Goal: Information Seeking & Learning: Learn about a topic

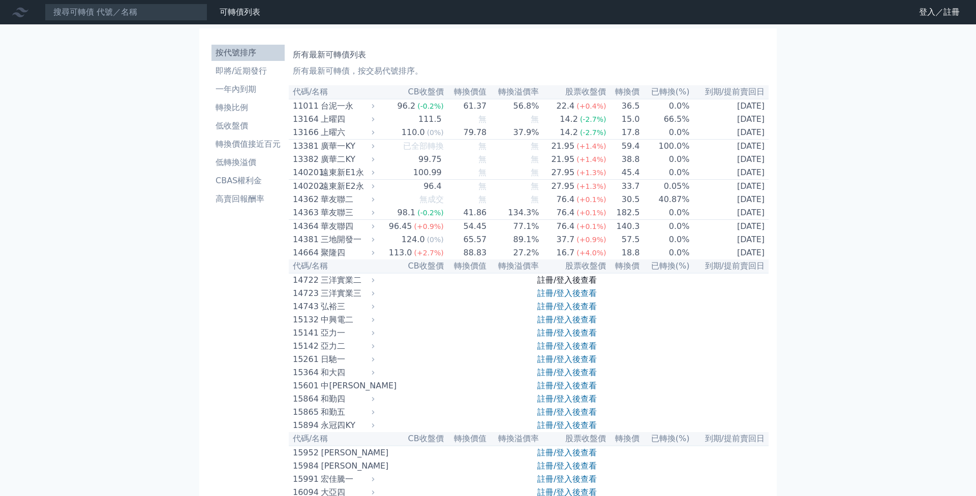
click at [578, 285] on link "註冊/登入後查看" at bounding box center [566, 280] width 59 height 10
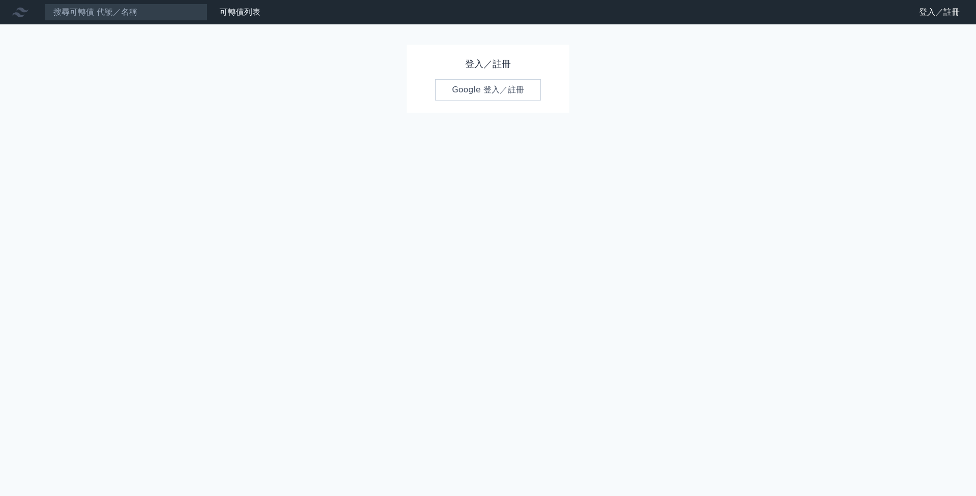
click at [475, 95] on link "Google 登入／註冊" at bounding box center [488, 89] width 106 height 21
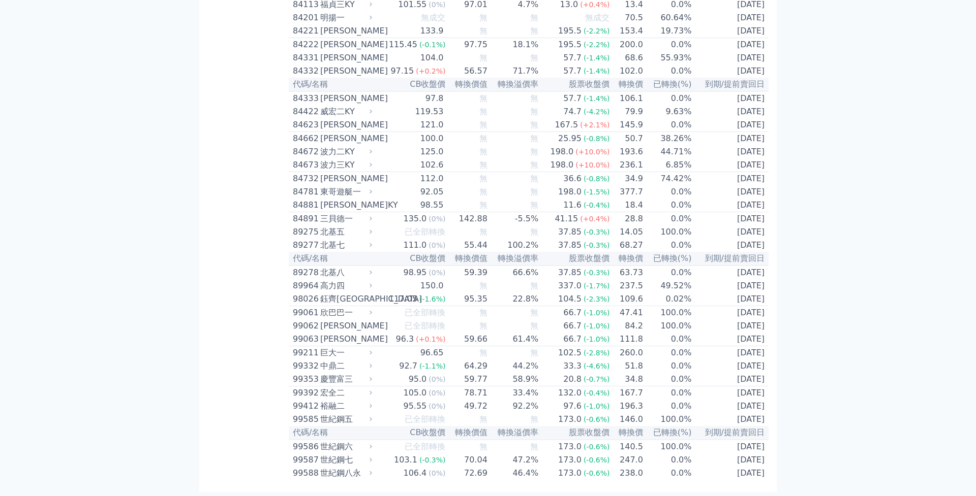
scroll to position [5850, 0]
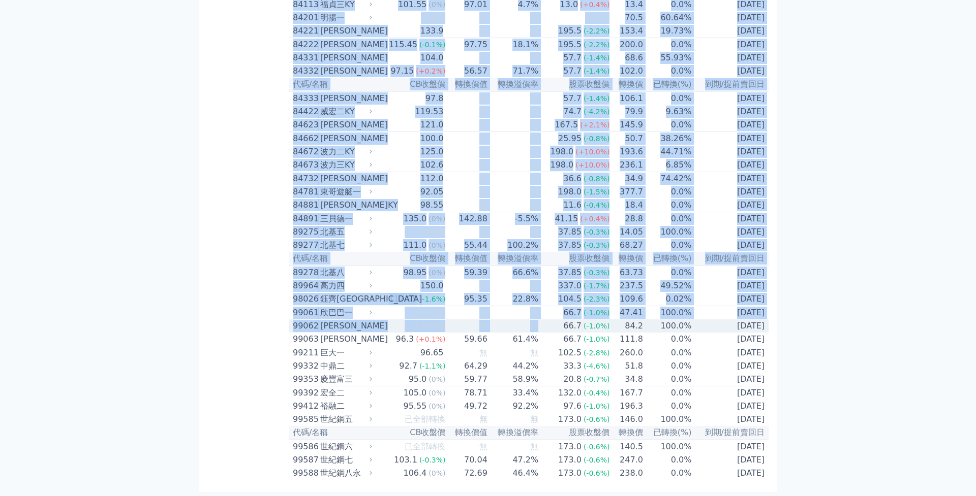
drag, startPoint x: 242, startPoint y: 281, endPoint x: 498, endPoint y: 315, distance: 258.3
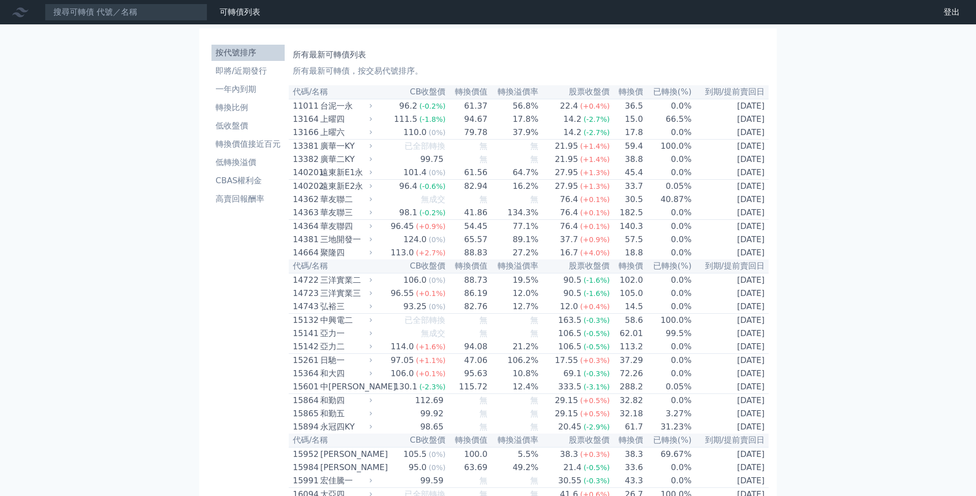
scroll to position [0, 0]
click at [233, 179] on li "CBAS權利金" at bounding box center [247, 181] width 73 height 12
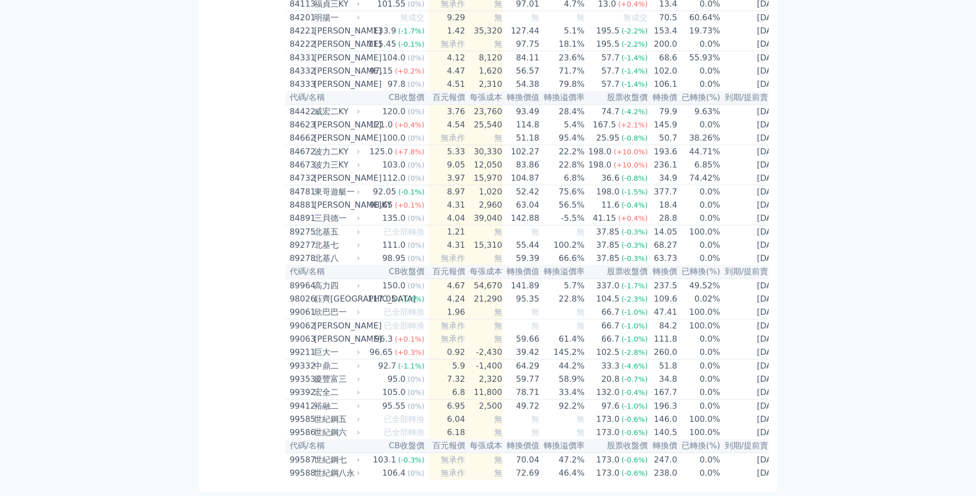
scroll to position [5395, 0]
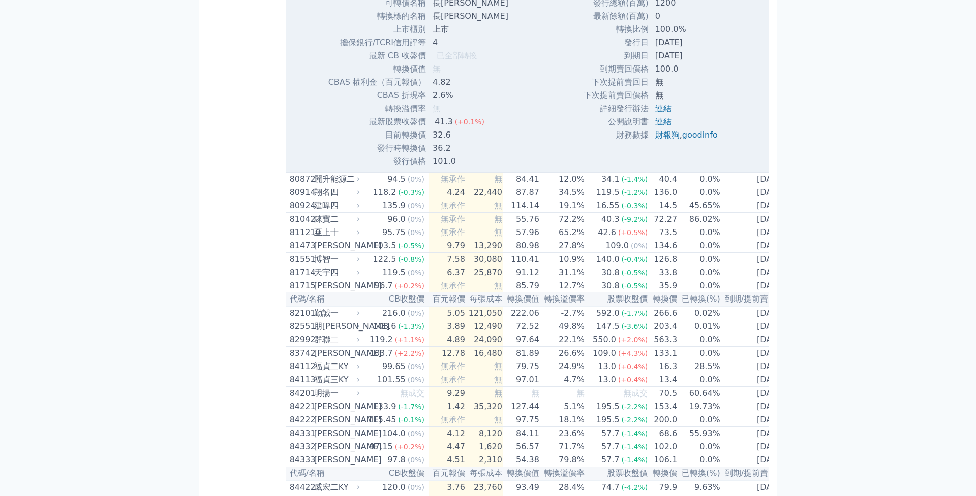
scroll to position [5349, 0]
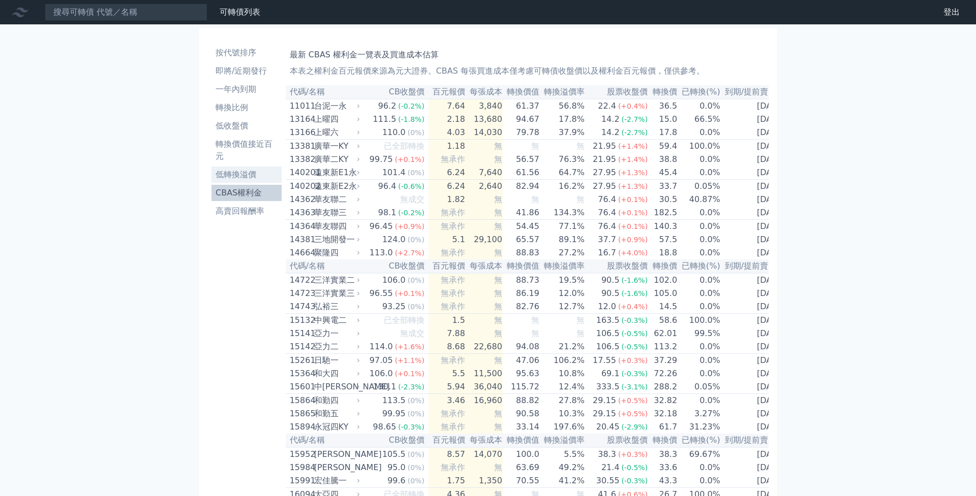
scroll to position [0, 0]
click at [256, 68] on li "即將/近期發行" at bounding box center [246, 71] width 70 height 12
